Goal: Find contact information: Find contact information

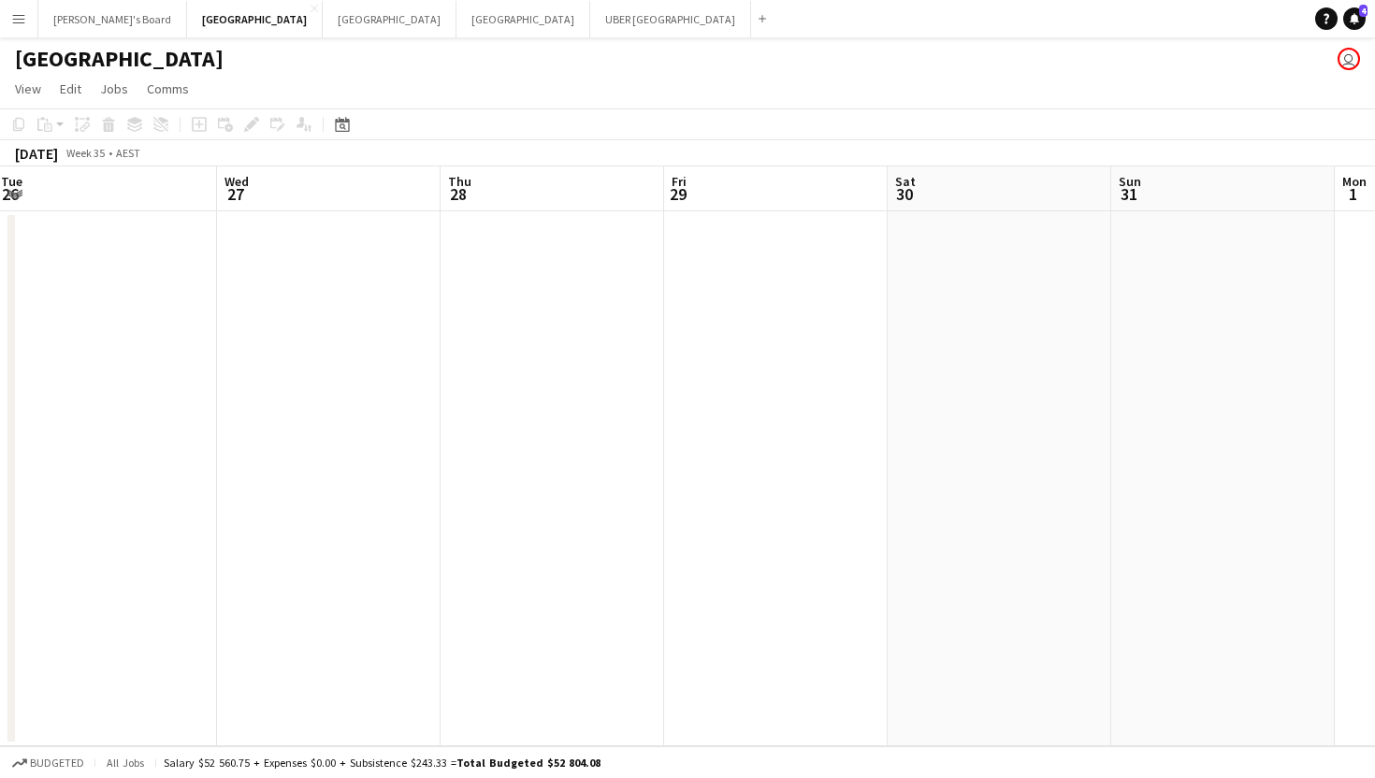
scroll to position [0, 693]
click at [323, 9] on button "Sydney Close" at bounding box center [390, 19] width 134 height 36
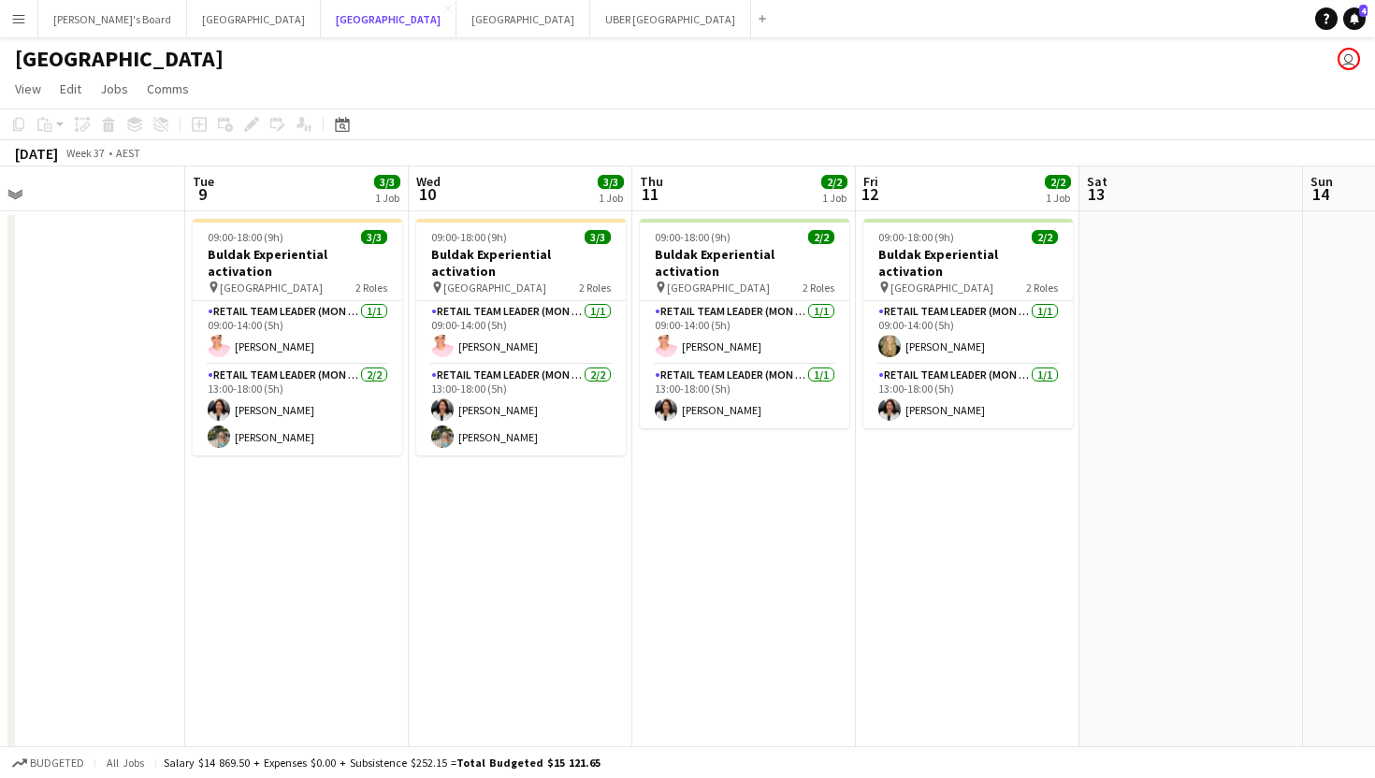
scroll to position [0, 471]
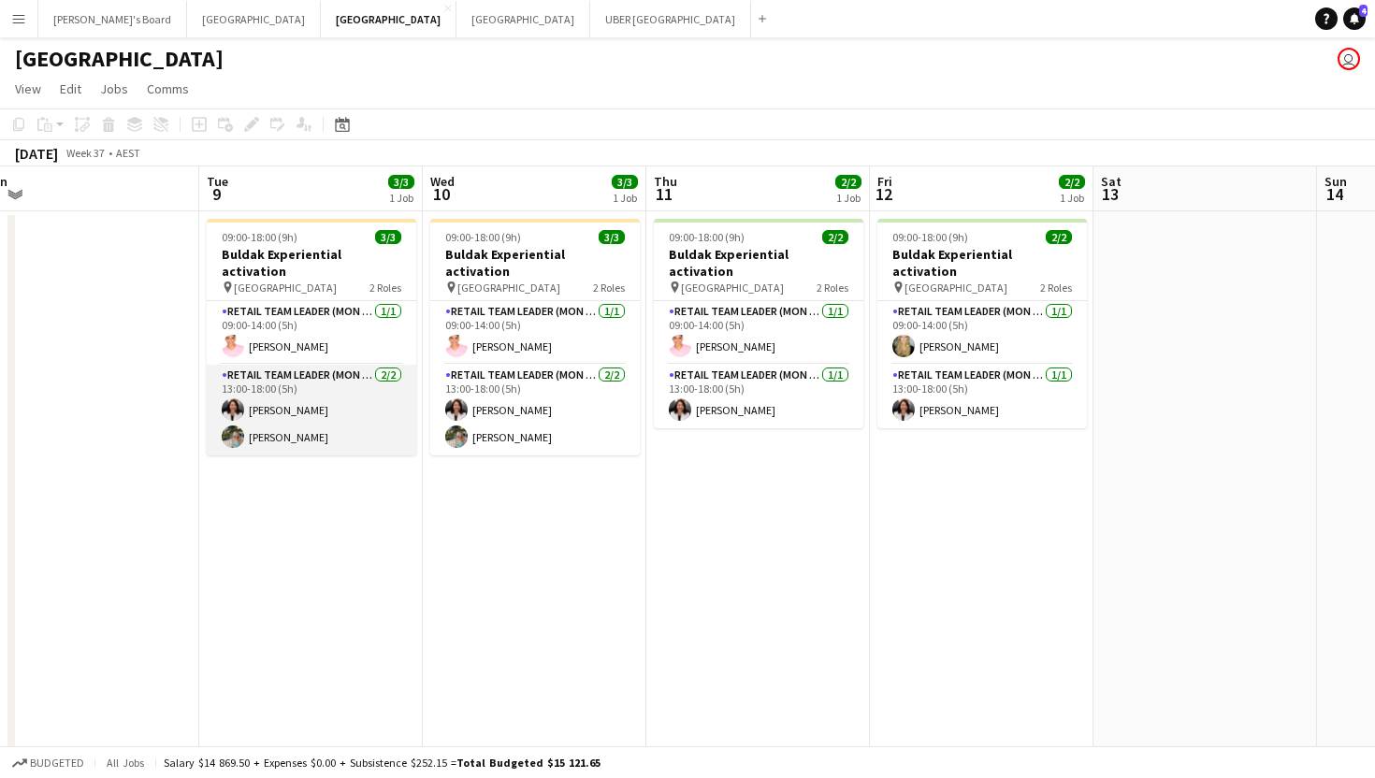
click at [270, 394] on app-card-role "RETAIL Team Leader (Mon - Fri) [DATE] 13:00-18:00 (5h) [PERSON_NAME] [PERSON_NA…" at bounding box center [311, 410] width 209 height 91
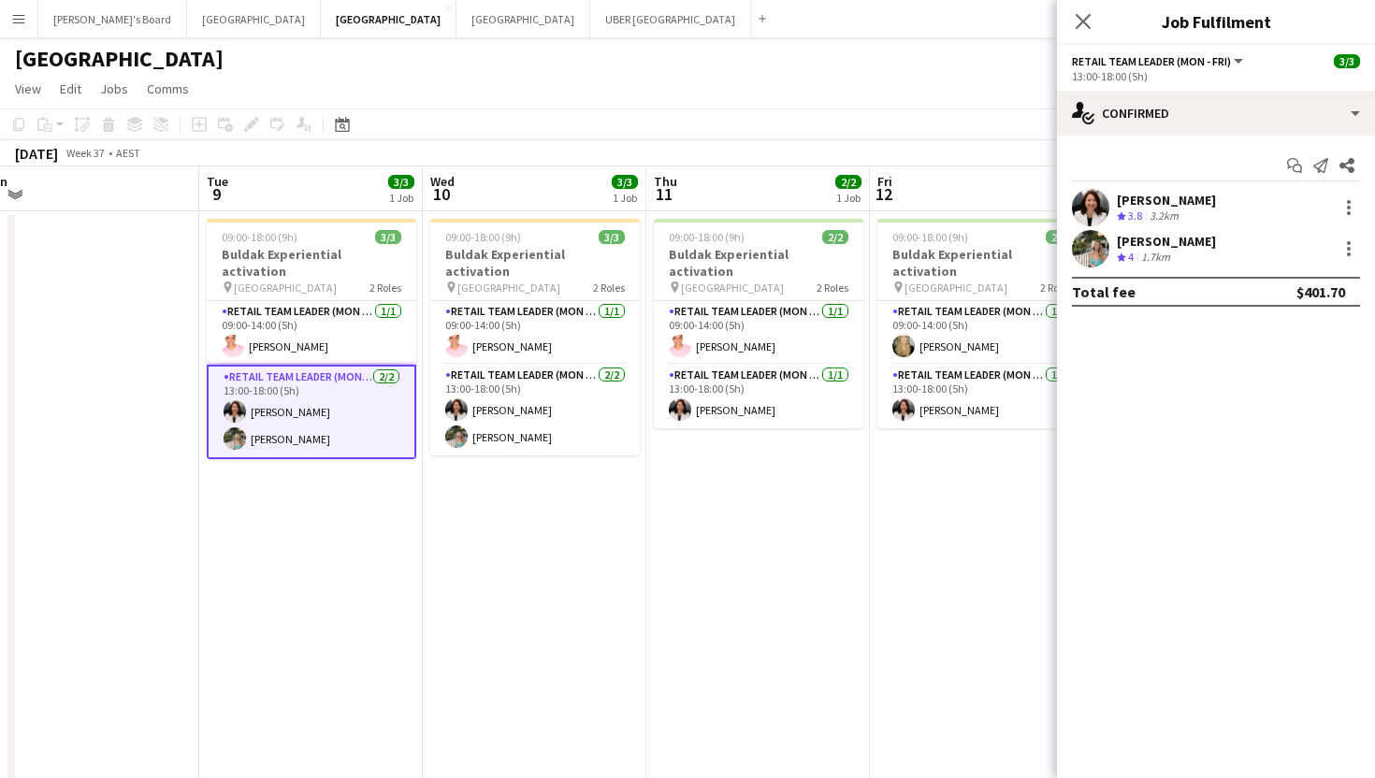
click at [1131, 196] on div "[PERSON_NAME]" at bounding box center [1165, 200] width 99 height 17
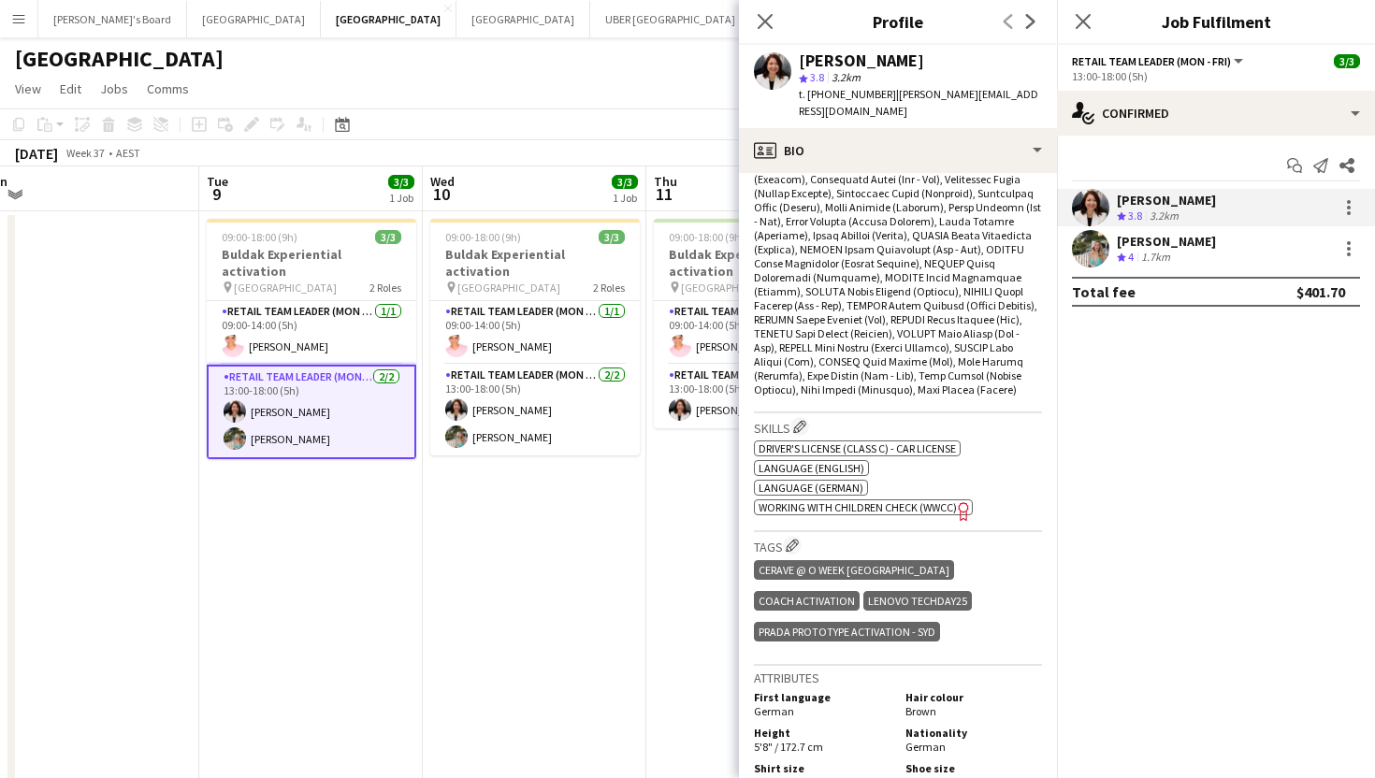
scroll to position [0, 0]
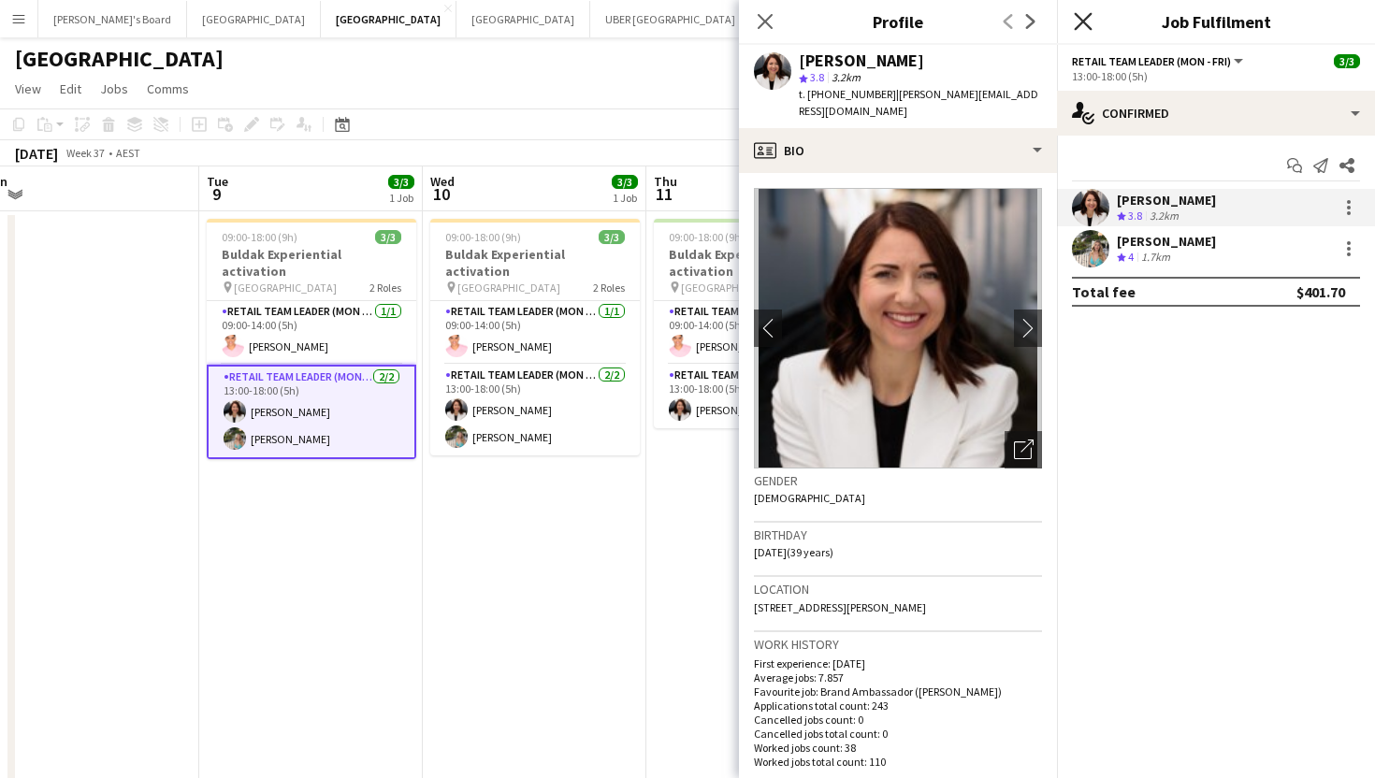
click at [1087, 15] on icon "Close pop-in" at bounding box center [1082, 21] width 18 height 18
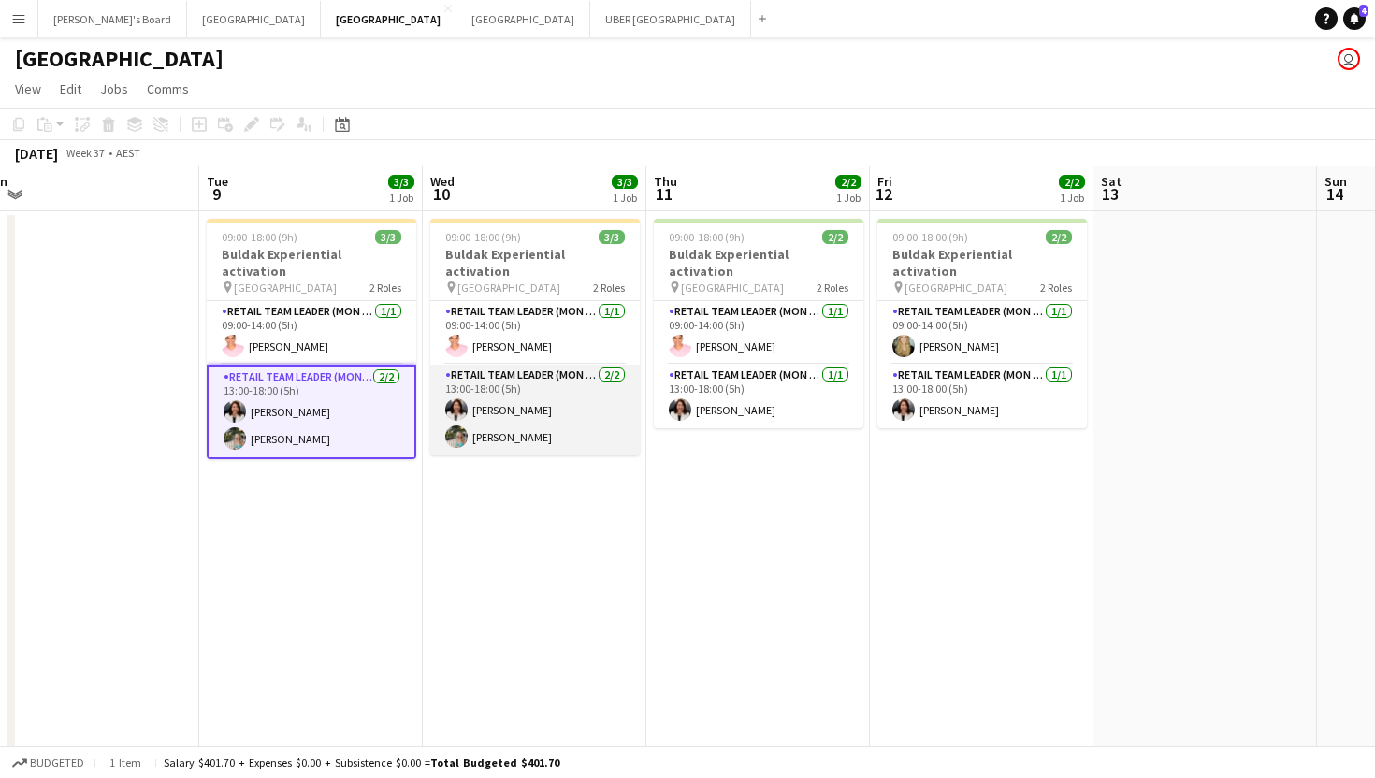
click at [505, 417] on app-card-role "RETAIL Team Leader (Mon - Fri) [DATE] 13:00-18:00 (5h) [PERSON_NAME] [PERSON_NA…" at bounding box center [534, 410] width 209 height 91
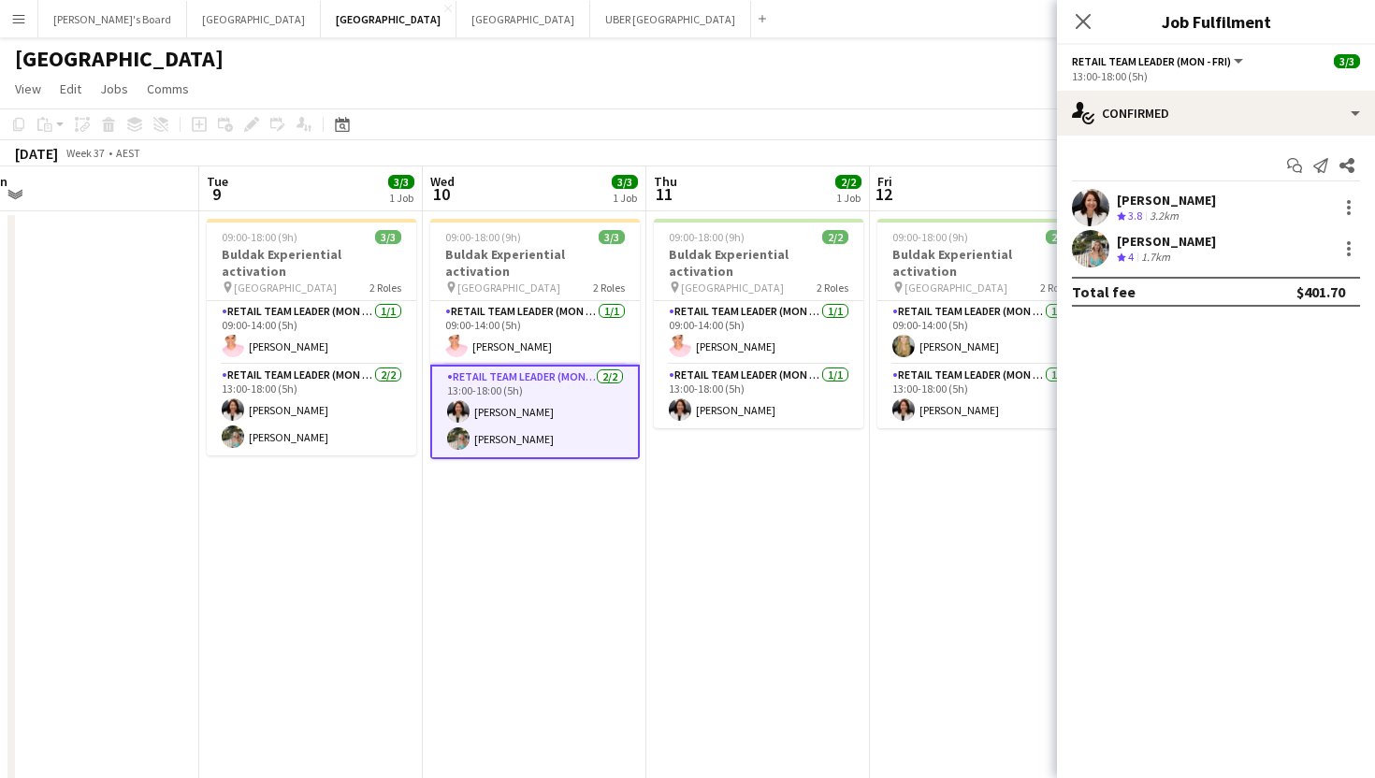
click at [1151, 240] on div "[PERSON_NAME]" at bounding box center [1165, 241] width 99 height 17
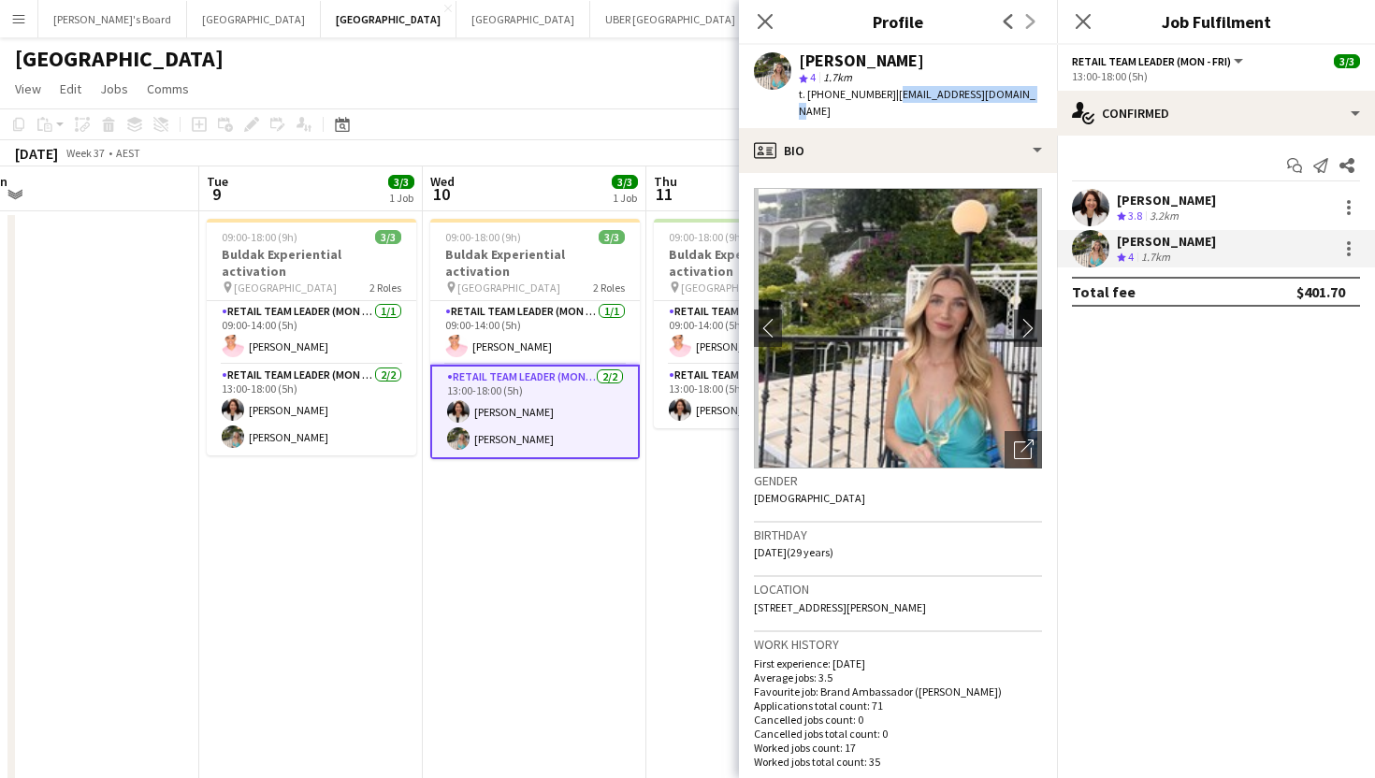
drag, startPoint x: 1021, startPoint y: 95, endPoint x: 882, endPoint y: 97, distance: 139.3
click at [882, 97] on div "[PERSON_NAME] star 4 1.7km t. [PHONE_NUMBER] | [EMAIL_ADDRESS][DOMAIN_NAME]" at bounding box center [898, 86] width 318 height 83
copy span "[EMAIL_ADDRESS][DOMAIN_NAME]"
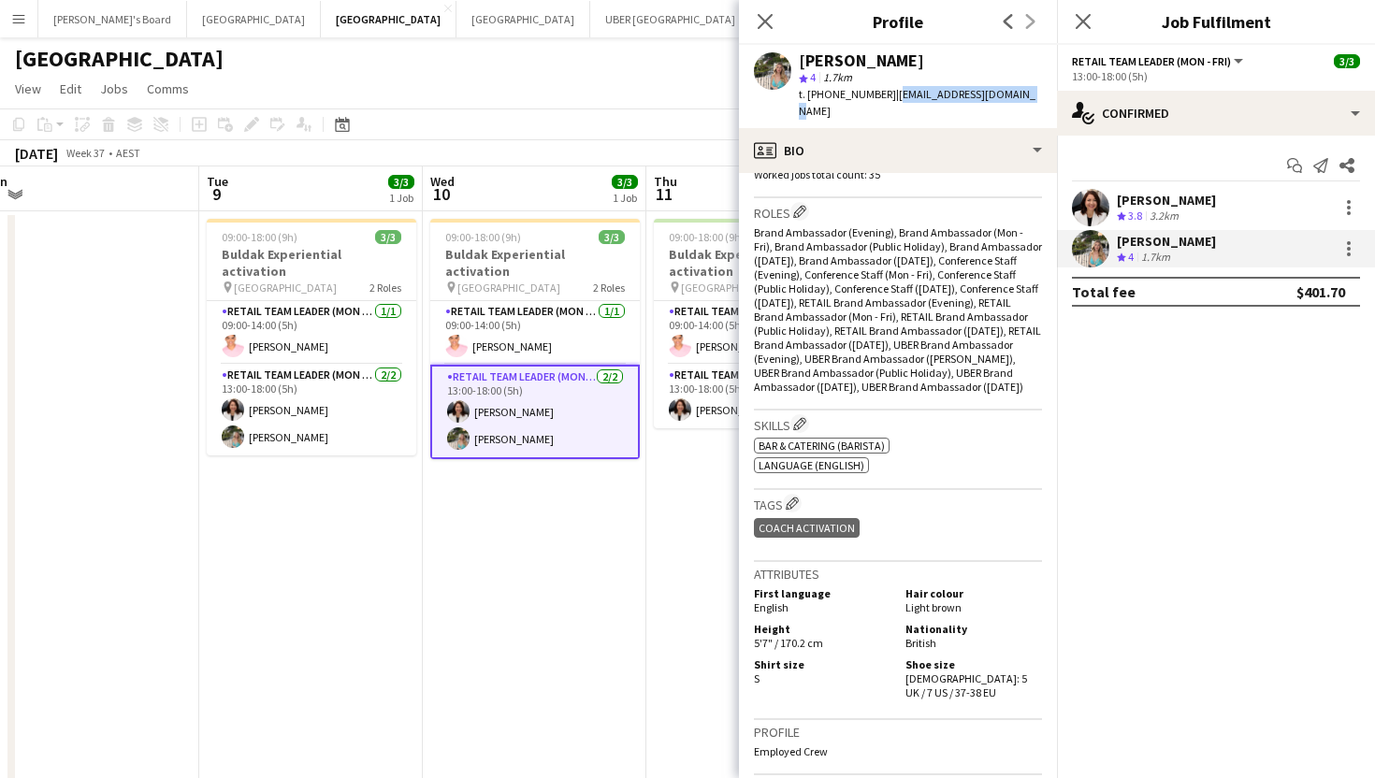
scroll to position [641, 0]
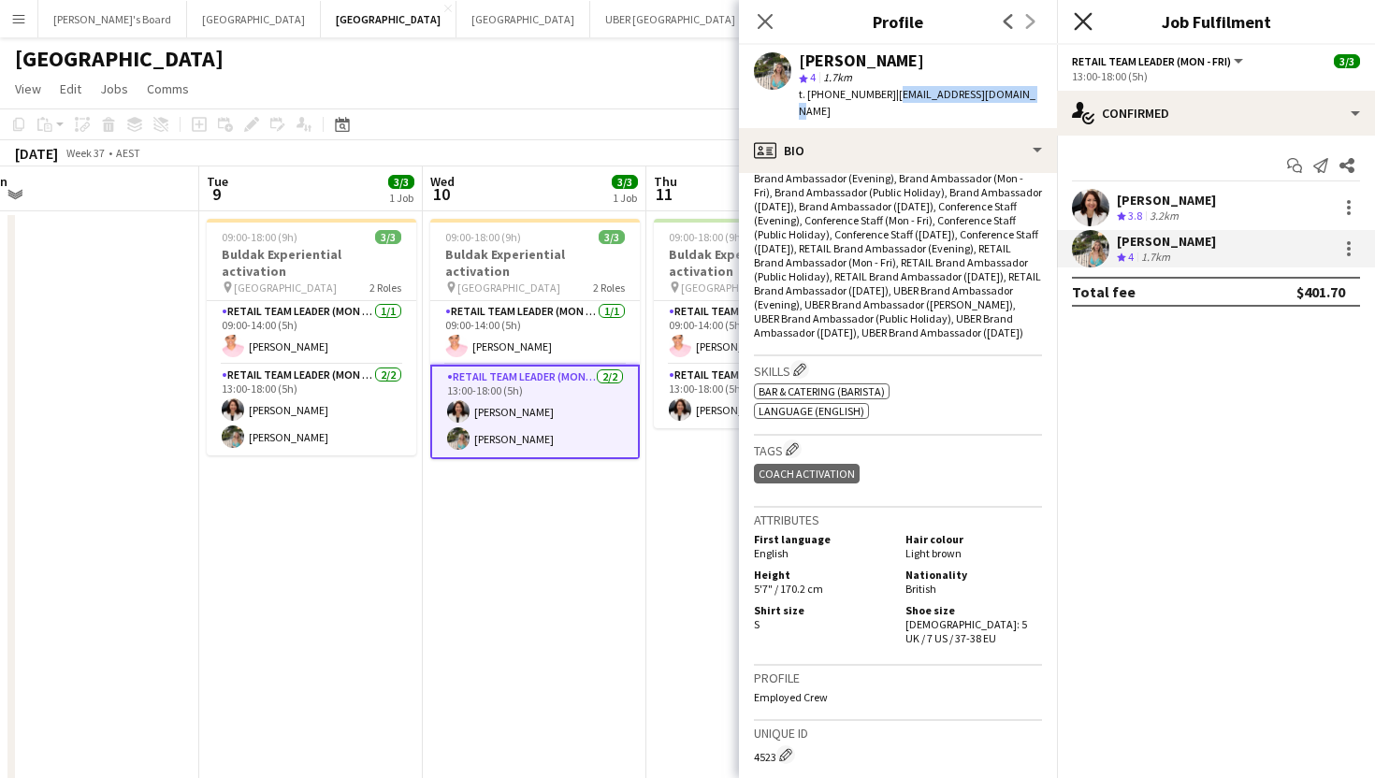
click at [1076, 23] on icon "Close pop-in" at bounding box center [1082, 21] width 18 height 18
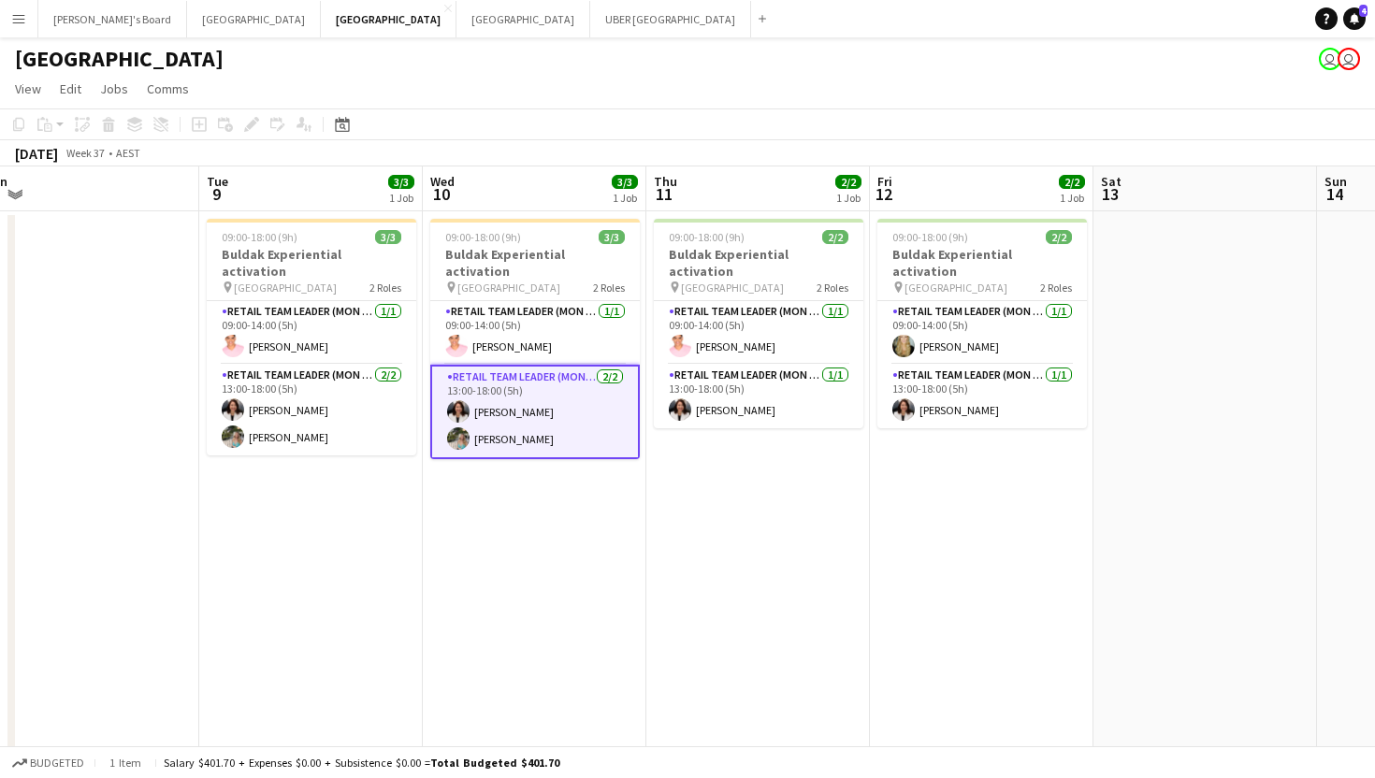
click at [645, 514] on app-date-cell "09:00-18:00 (9h) 3/3 Buldak Experiential activation pin Bondi Junction Westfiel…" at bounding box center [534, 553] width 223 height 684
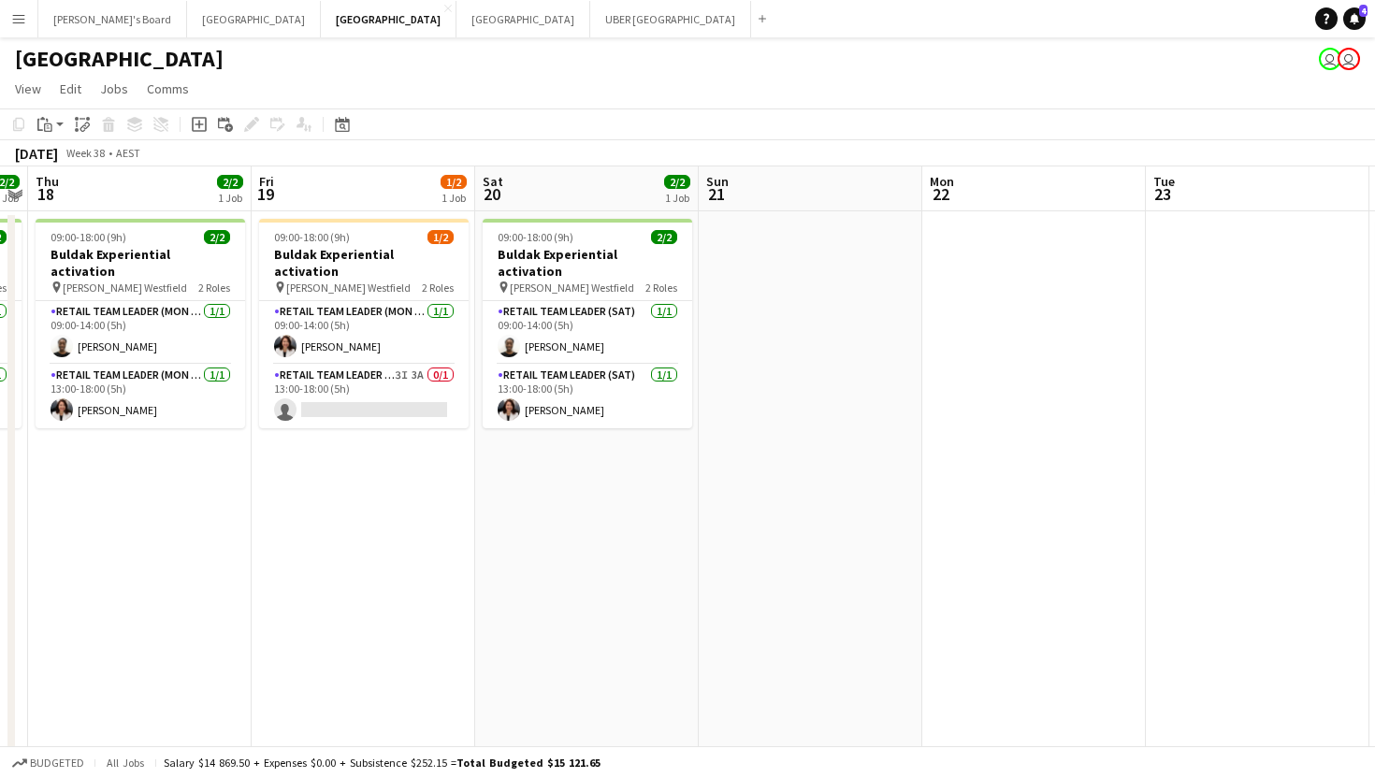
scroll to position [0, 418]
click at [412, 387] on app-card-role "RETAIL Team Leader (Mon - Fri) 3I 3A 0/1 13:00-18:00 (5h) single-neutral-actions" at bounding box center [364, 397] width 209 height 64
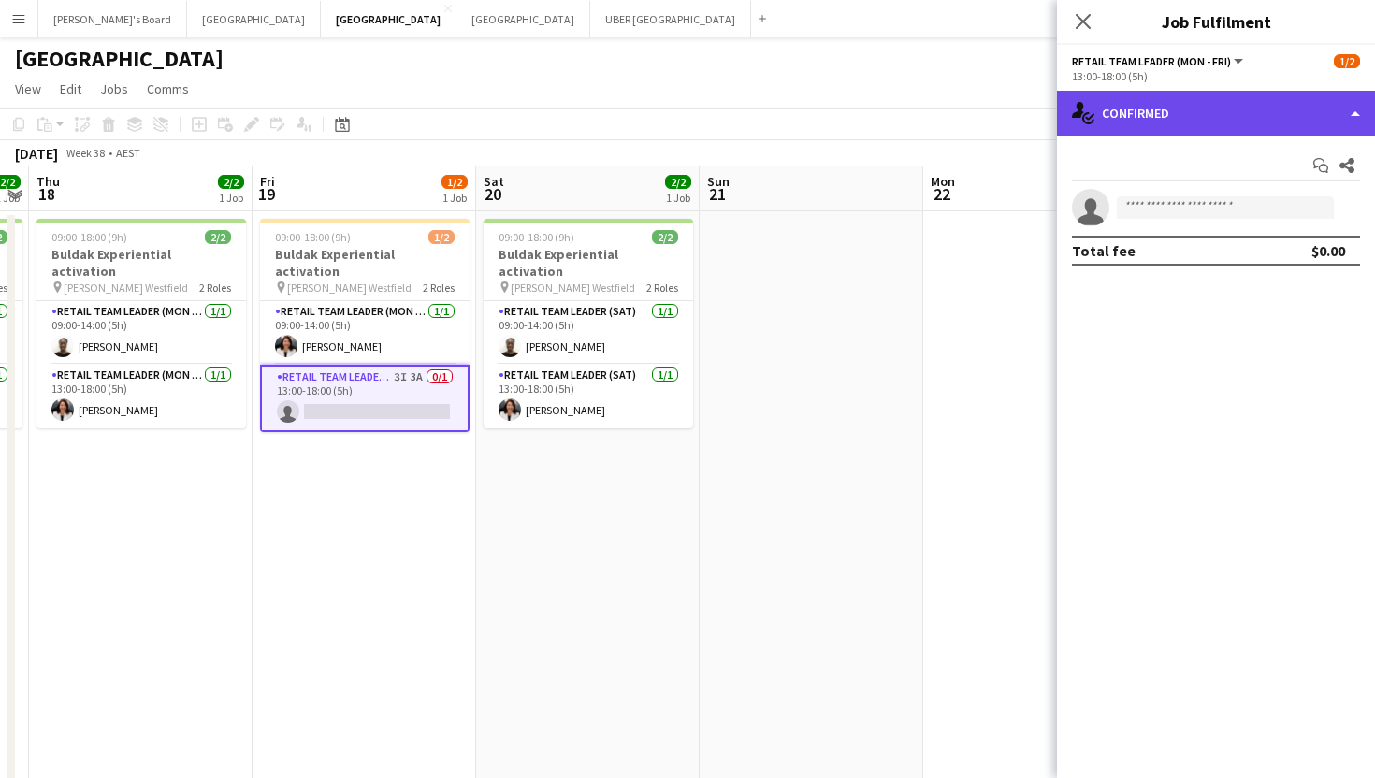
click at [1165, 99] on div "single-neutral-actions-check-2 Confirmed" at bounding box center [1216, 113] width 318 height 45
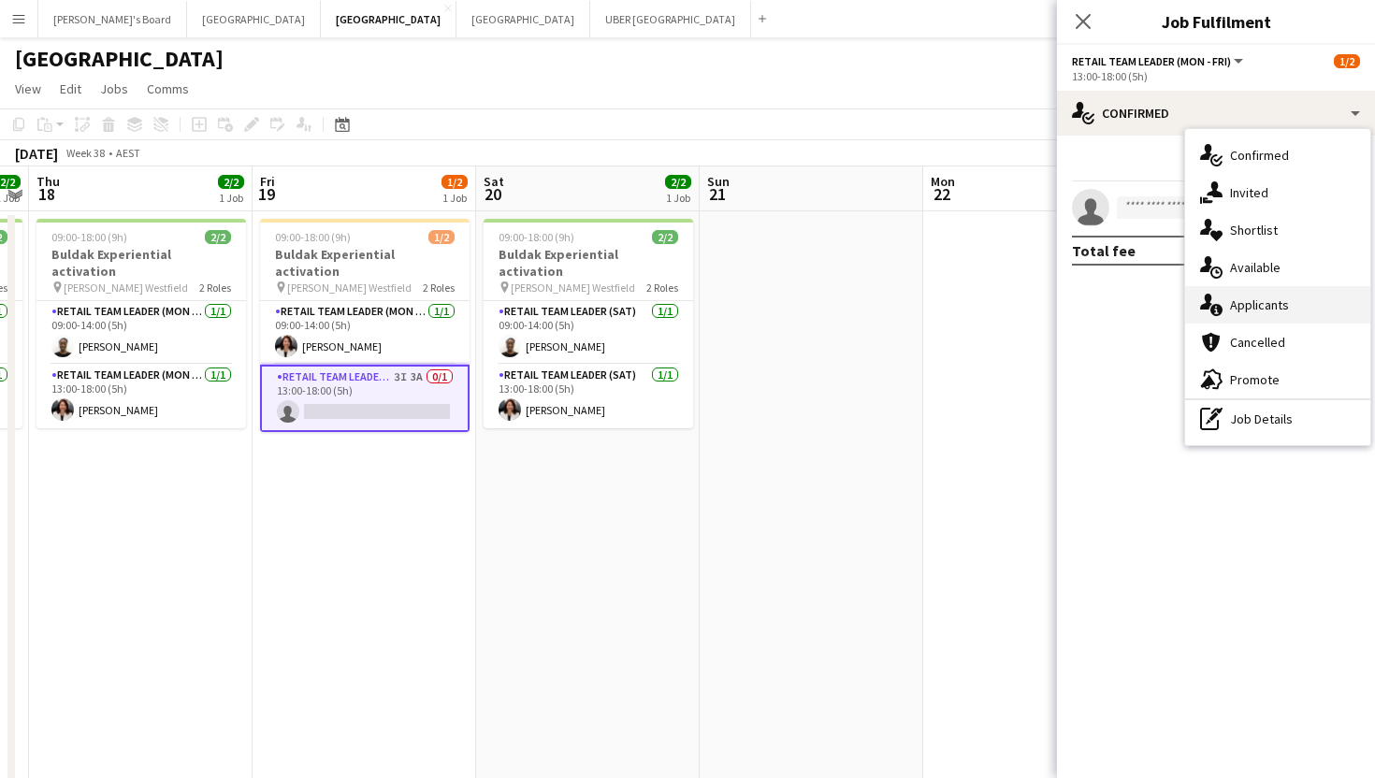
click at [1232, 307] on div "single-neutral-actions-information Applicants" at bounding box center [1277, 304] width 185 height 37
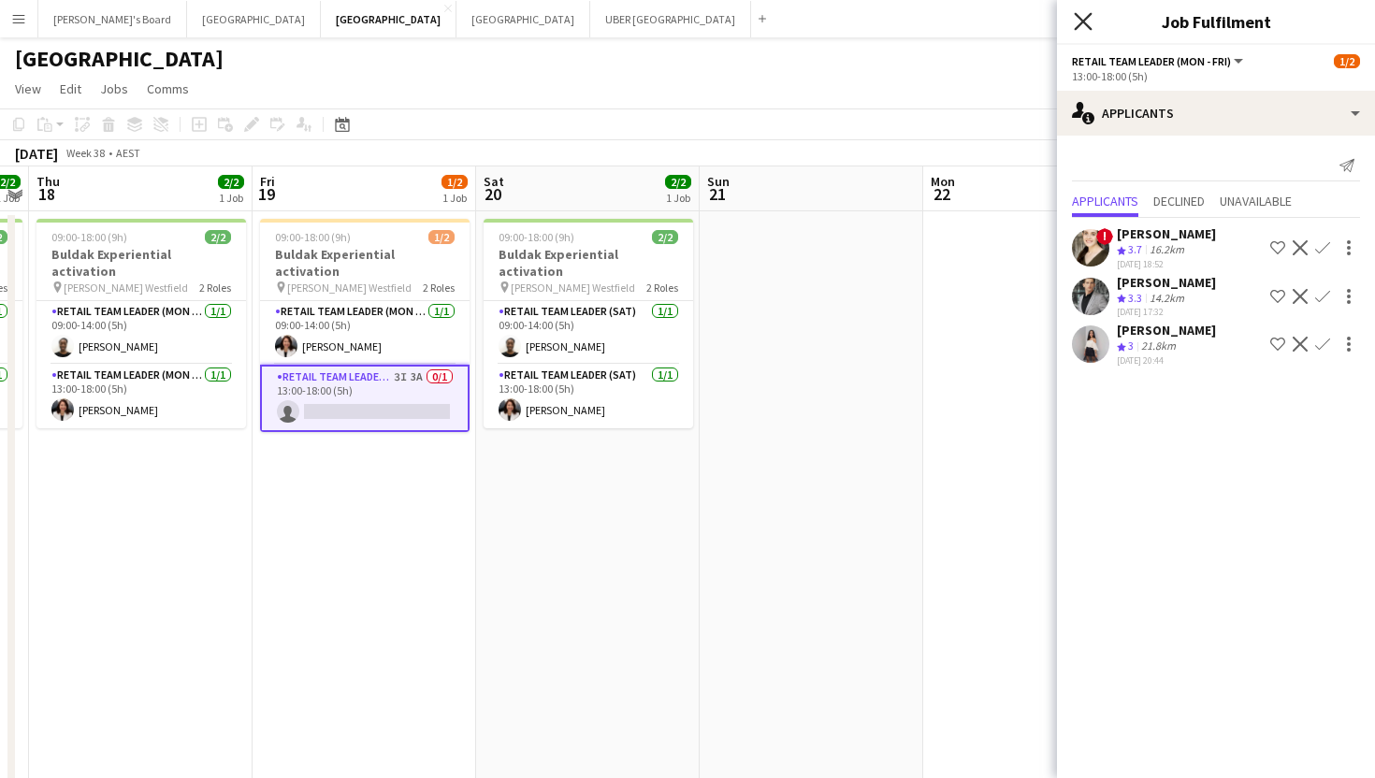
click at [1090, 14] on icon at bounding box center [1082, 21] width 18 height 18
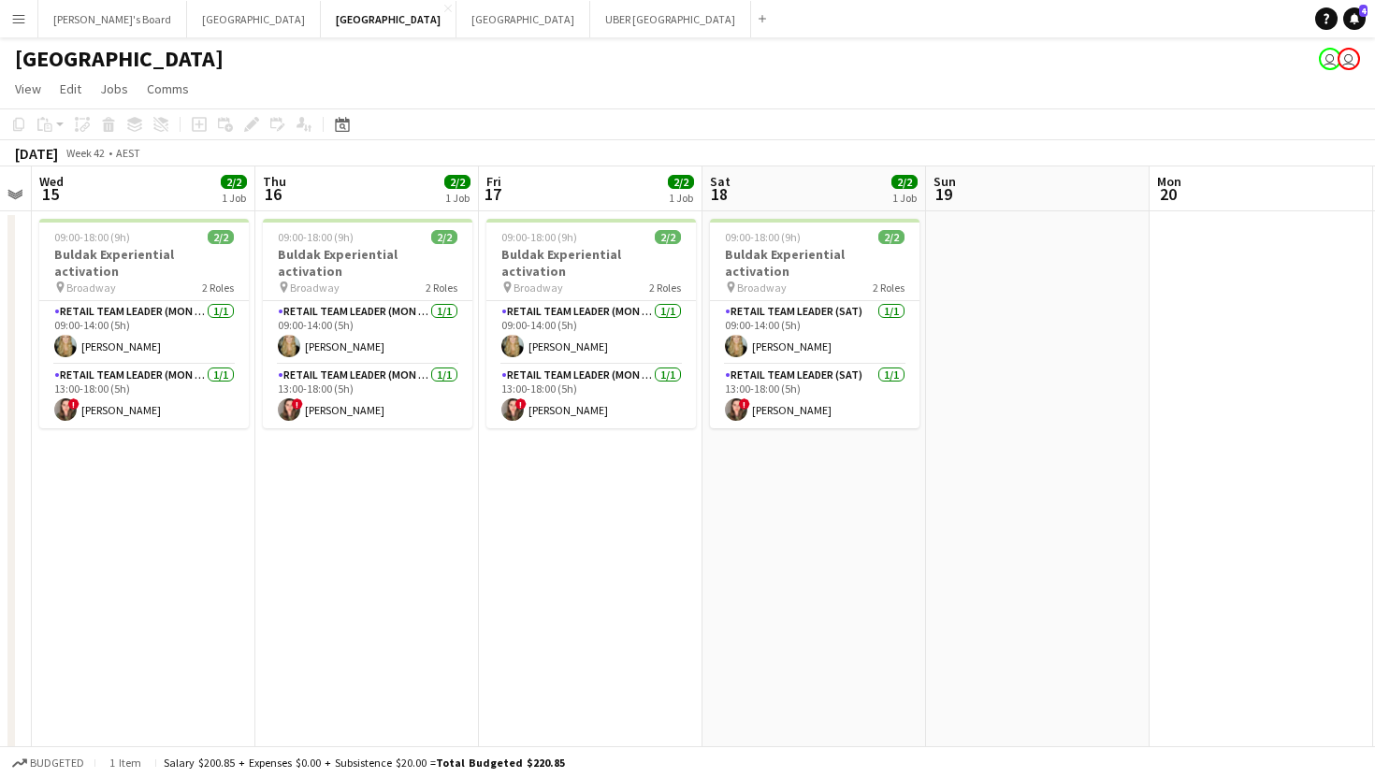
scroll to position [0, 858]
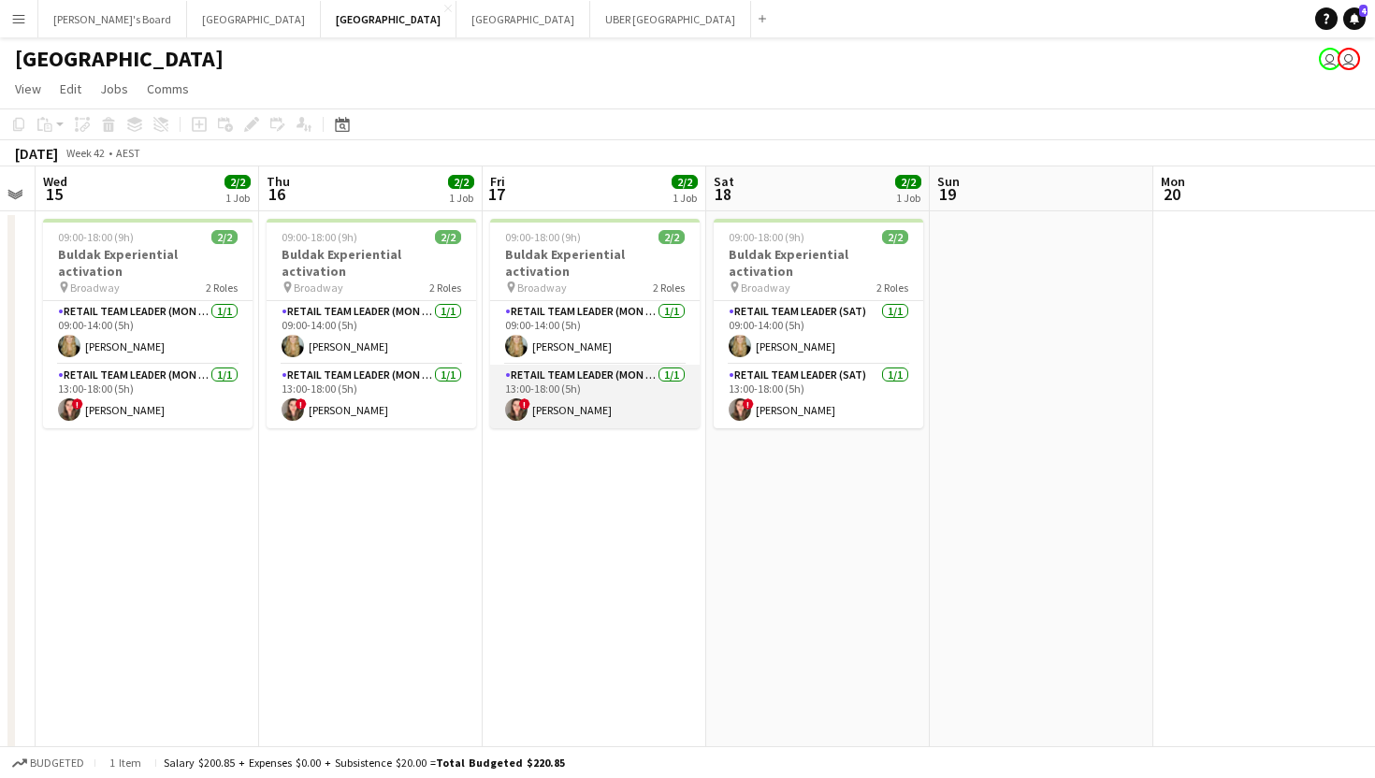
click at [560, 402] on app-card-role "RETAIL Team Leader (Mon - Fri) [DATE] 13:00-18:00 (5h) ! [PERSON_NAME]" at bounding box center [594, 397] width 209 height 64
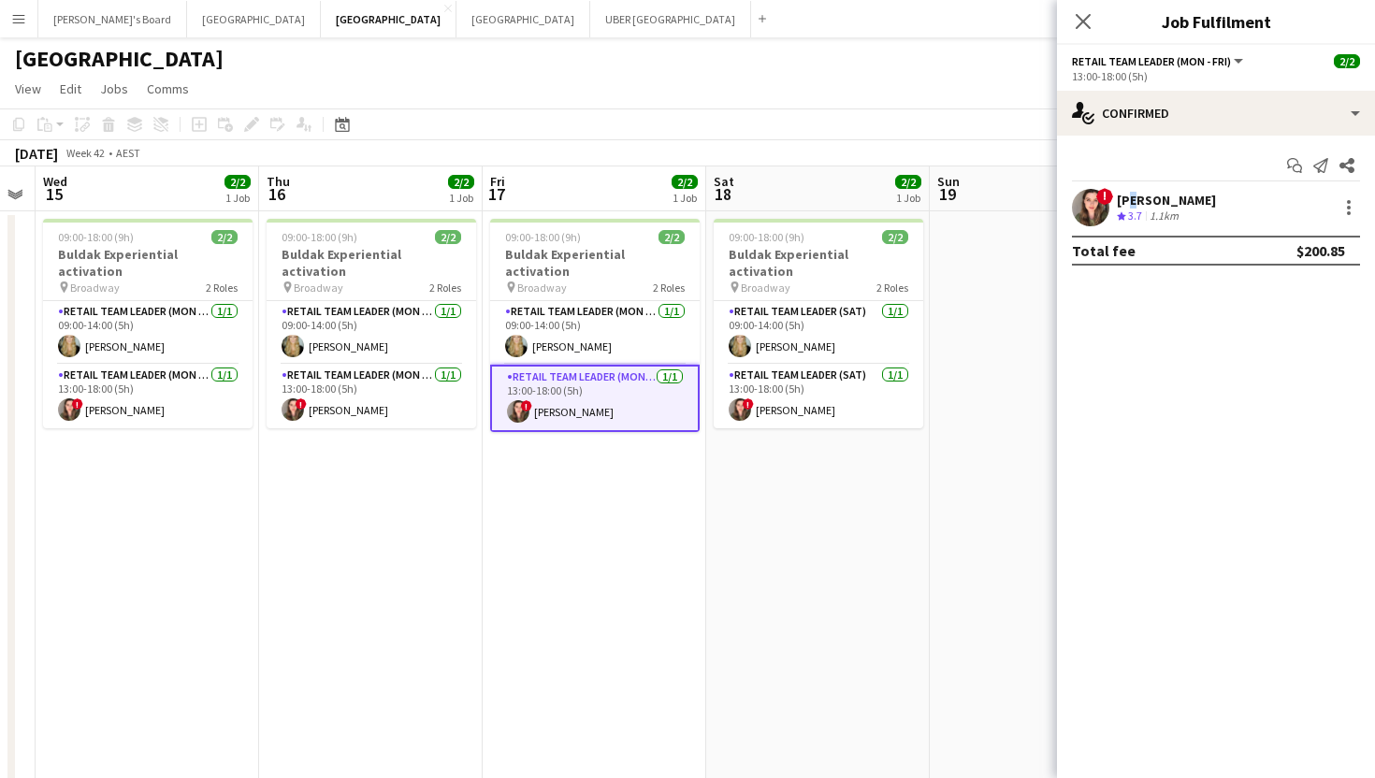
click at [1128, 196] on div "[PERSON_NAME]" at bounding box center [1165, 200] width 99 height 17
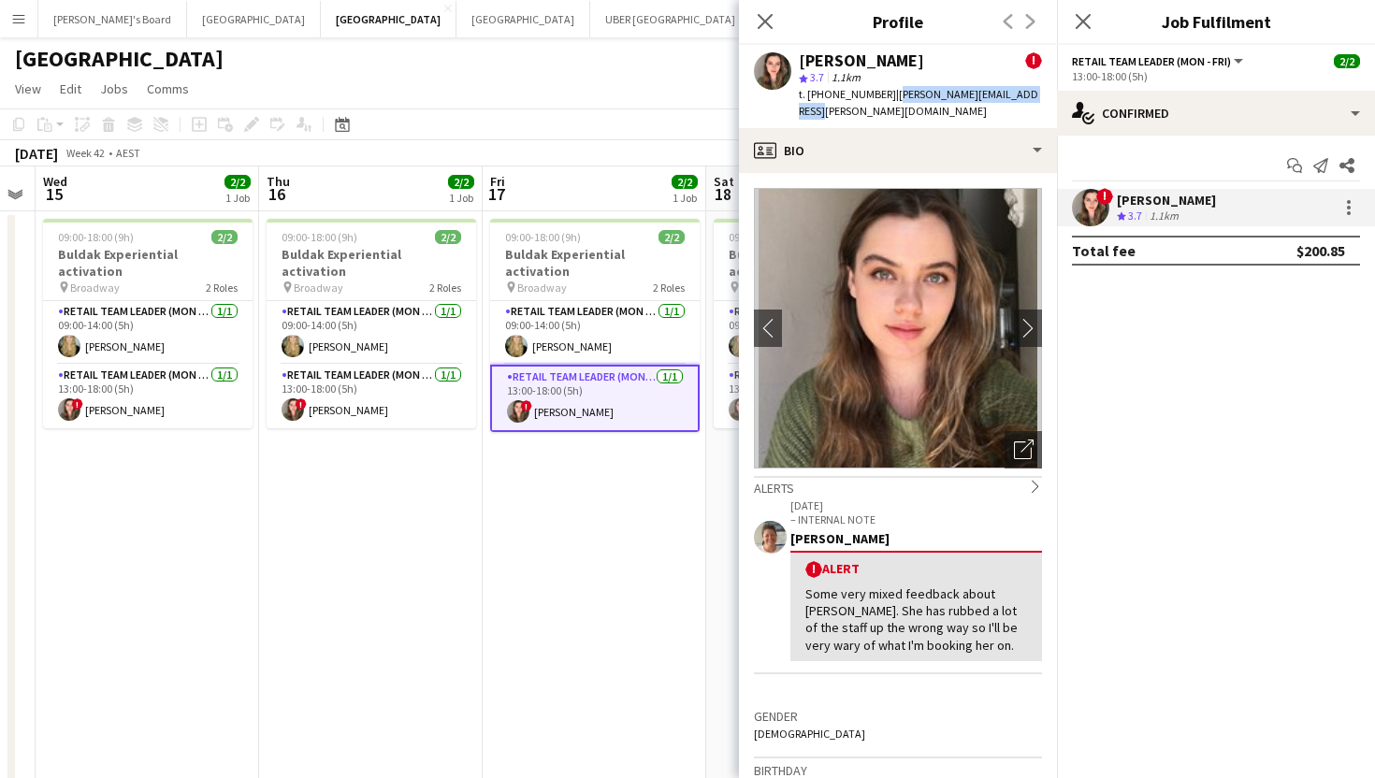
drag, startPoint x: 1032, startPoint y: 95, endPoint x: 881, endPoint y: 98, distance: 151.5
click at [881, 98] on div "[PERSON_NAME] ! star 3.7 1.1km t. [PHONE_NUMBER] | [PERSON_NAME][EMAIL_ADDRESS]…" at bounding box center [898, 86] width 318 height 83
copy span "[PERSON_NAME][EMAIL_ADDRESS][PERSON_NAME][DOMAIN_NAME]"
click at [1080, 20] on icon at bounding box center [1082, 21] width 18 height 18
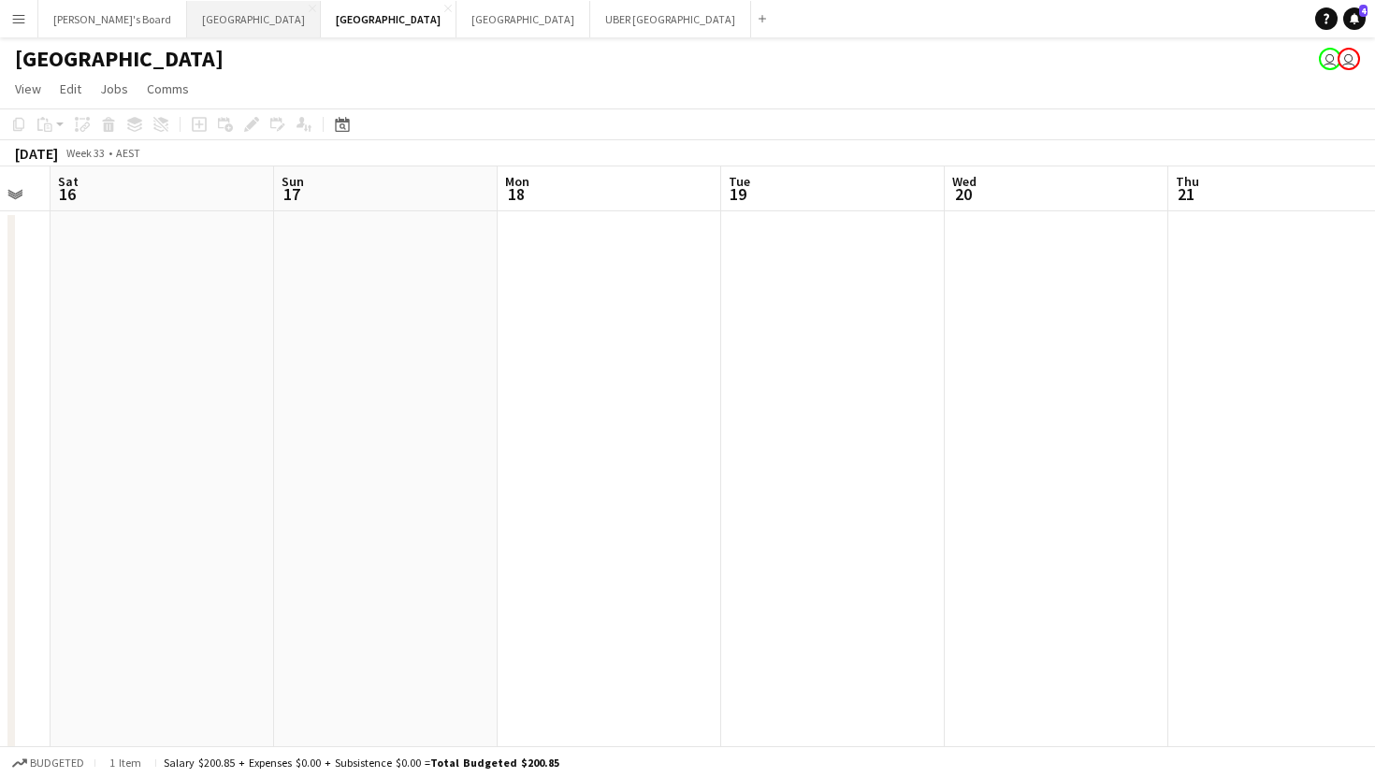
scroll to position [0, 540]
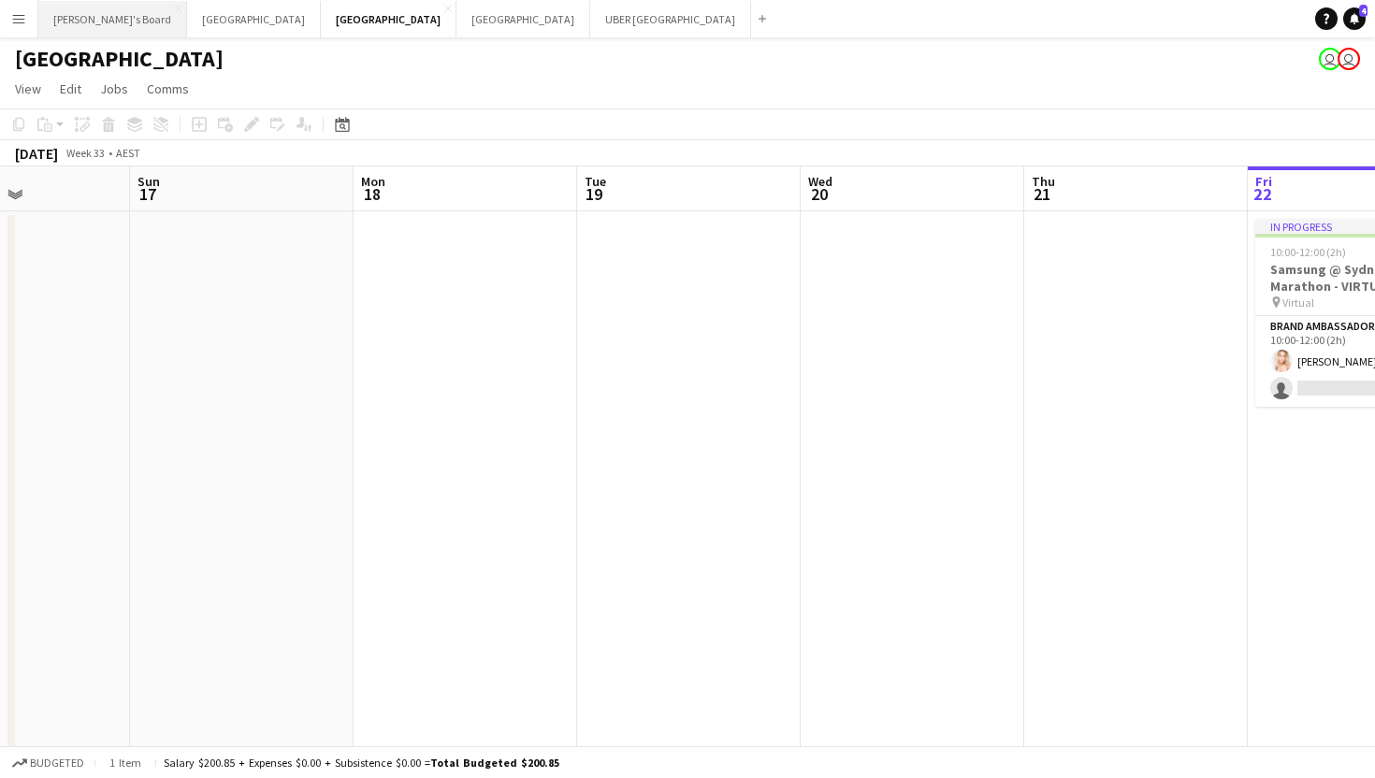
click at [83, 30] on button "Tennille's Board Close" at bounding box center [112, 19] width 149 height 36
